Goal: Task Accomplishment & Management: Use online tool/utility

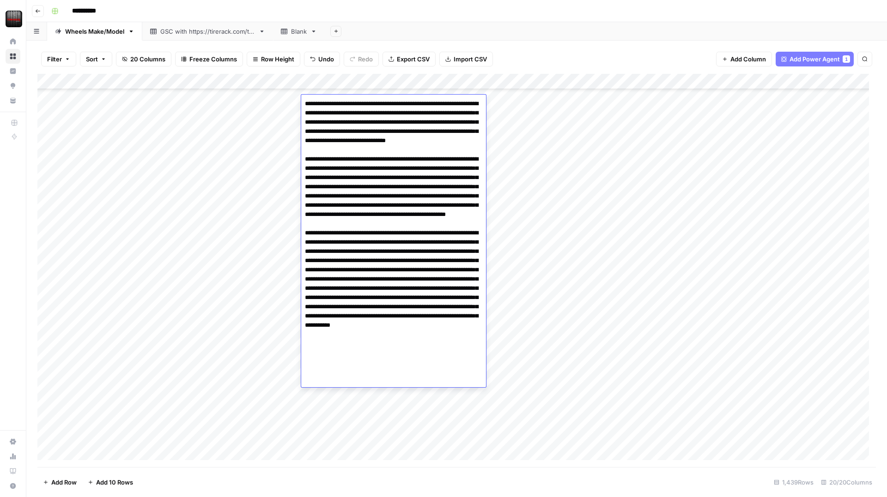
scroll to position [323, 0]
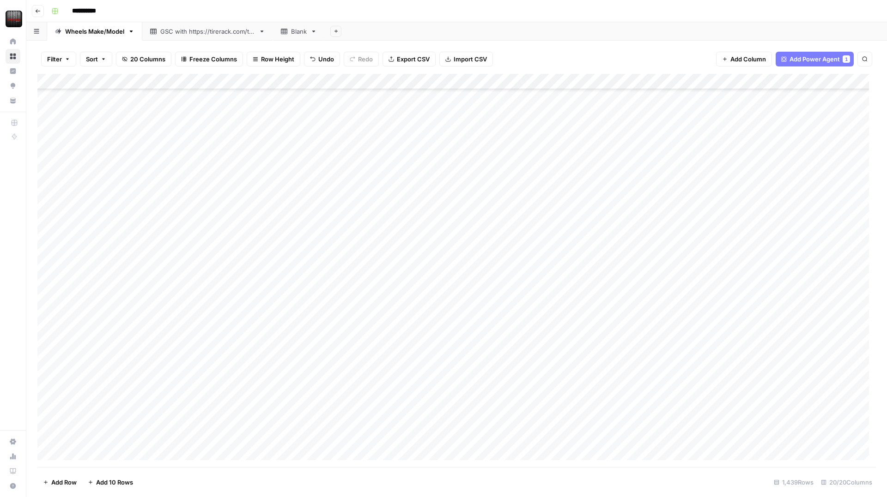
click at [564, 51] on div "Filter Sort 20 Columns Freeze Columns Row Height Undo Redo Export CSV Import CS…" at bounding box center [456, 59] width 838 height 30
click at [768, 467] on span "Reload" at bounding box center [764, 470] width 18 height 8
